Goal: Task Accomplishment & Management: Manage account settings

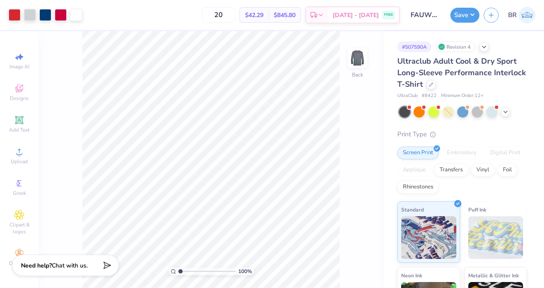
click at [525, 14] on img at bounding box center [527, 15] width 17 height 17
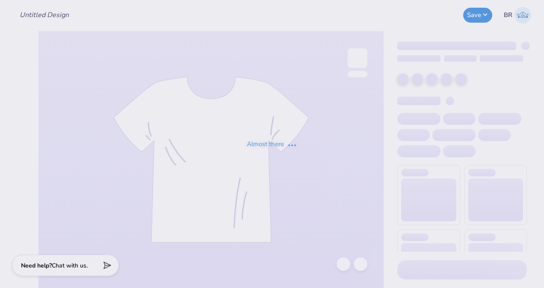
type input "LTA Yard Show heart Disco Ash Grey Shirt"
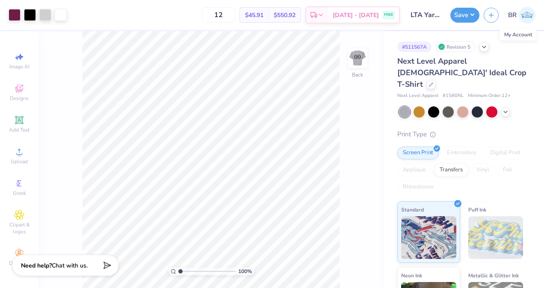
click at [343, 68] on div "100 % Back" at bounding box center [211, 159] width 345 height 257
click at [353, 67] on img at bounding box center [358, 58] width 34 height 34
